Goal: Navigation & Orientation: Find specific page/section

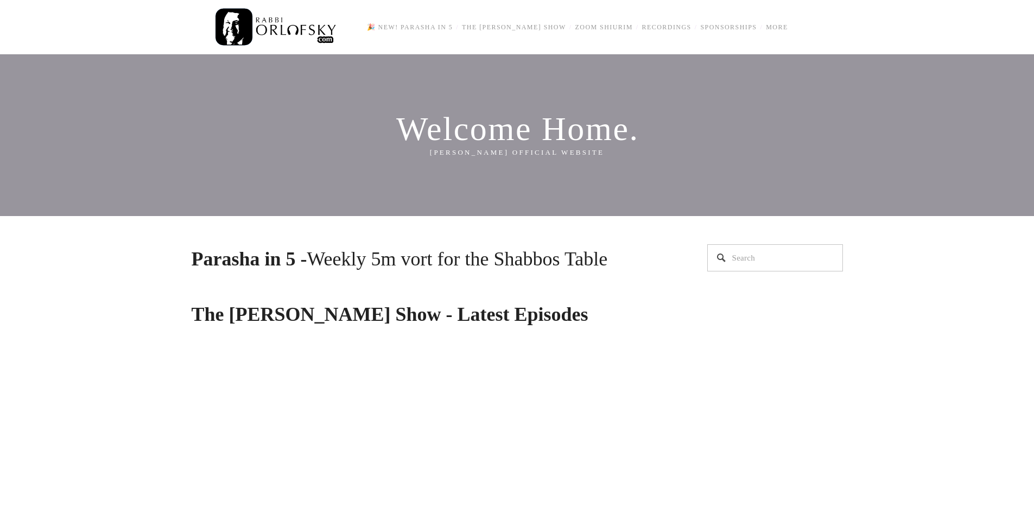
click at [0, 0] on link "All Episodes" at bounding box center [0, 0] width 0 height 0
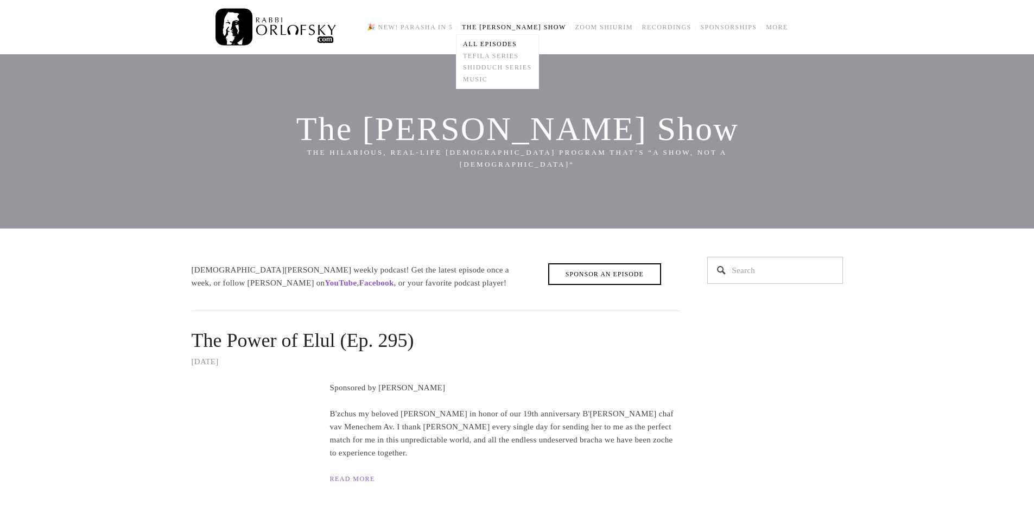
click at [457, 50] on link "All Episodes" at bounding box center [498, 44] width 82 height 12
